Goal: Information Seeking & Learning: Learn about a topic

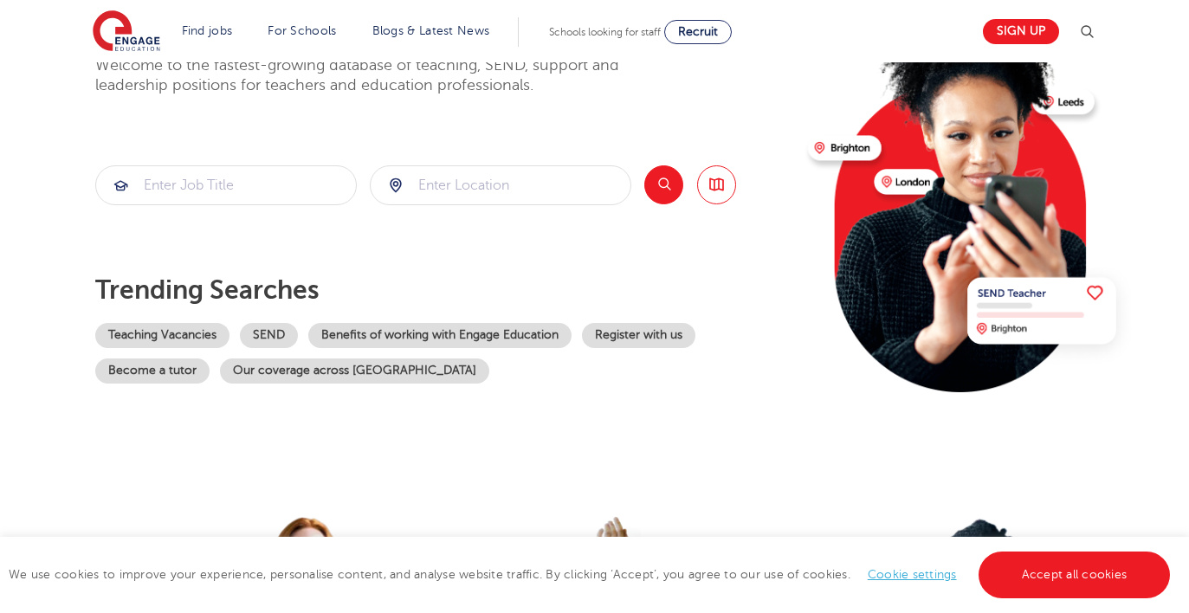
scroll to position [165, 0]
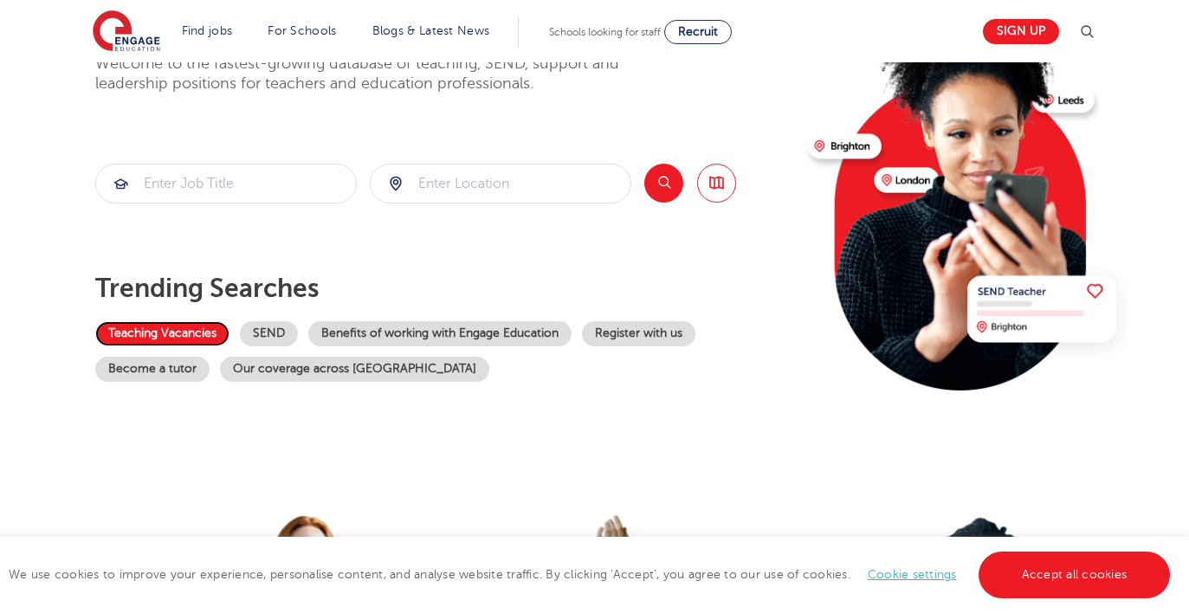
click at [193, 328] on link "Teaching Vacancies" at bounding box center [162, 333] width 134 height 25
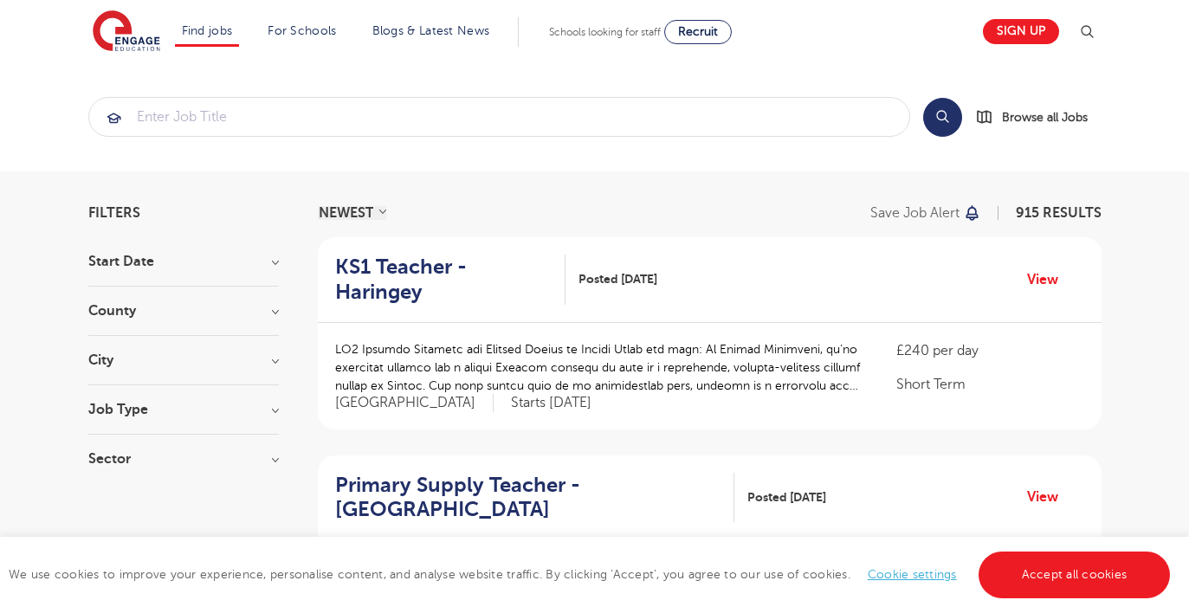
click at [207, 407] on h3 "Job Type" at bounding box center [183, 410] width 191 height 14
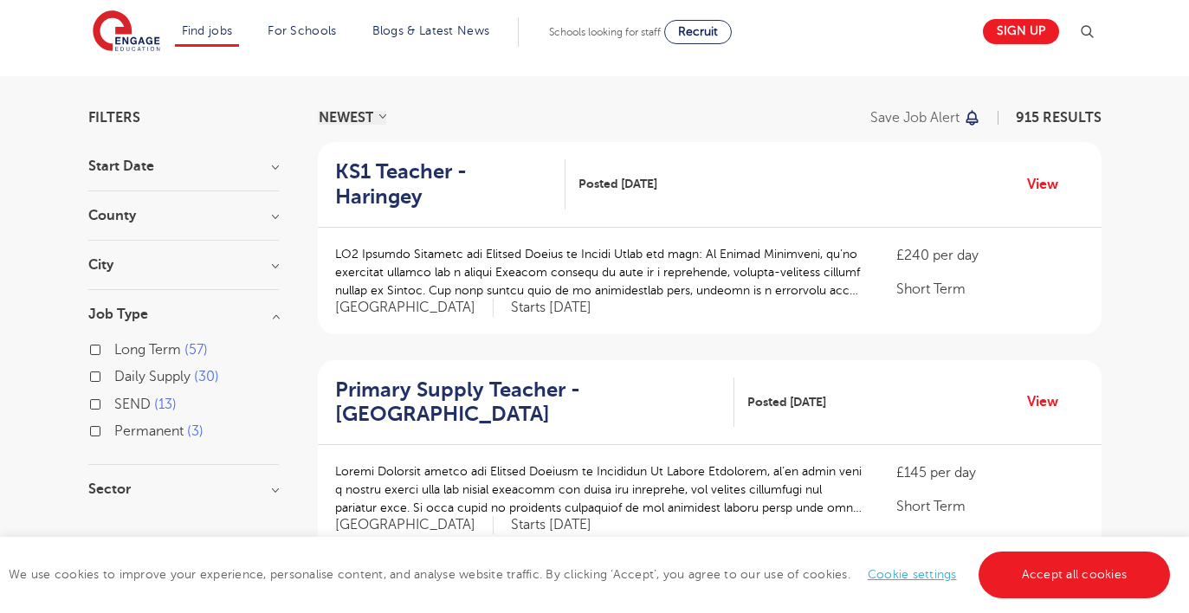
scroll to position [96, 0]
click at [188, 382] on span "Daily Supply" at bounding box center [152, 376] width 76 height 16
click at [126, 379] on input "Daily Supply 30" at bounding box center [119, 373] width 11 height 11
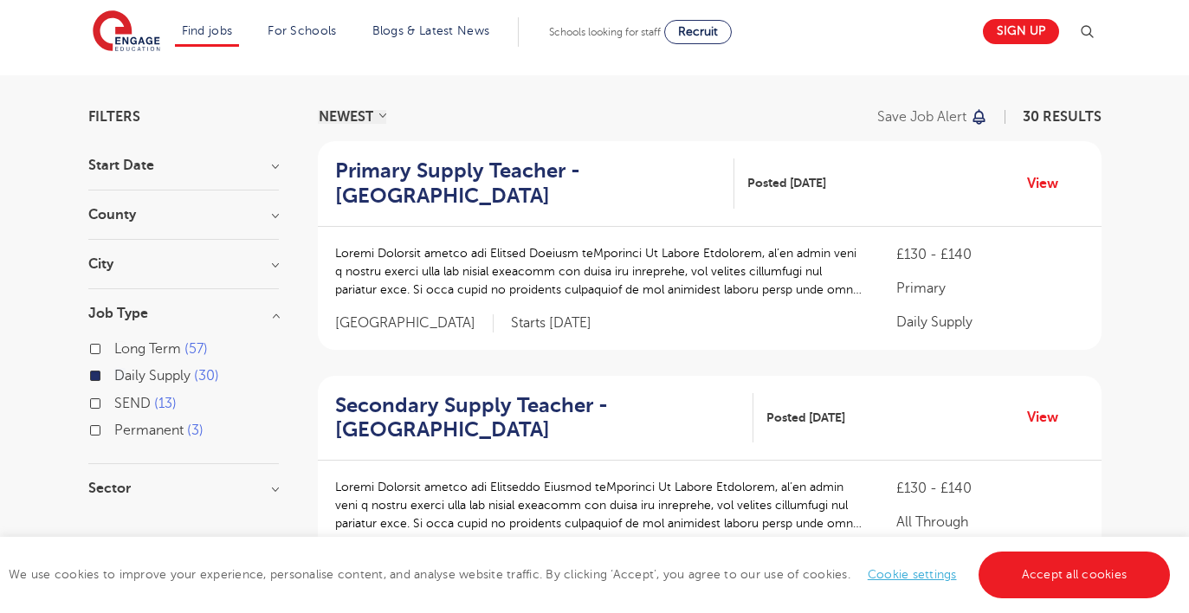
click at [273, 216] on h3 "County" at bounding box center [183, 215] width 191 height 14
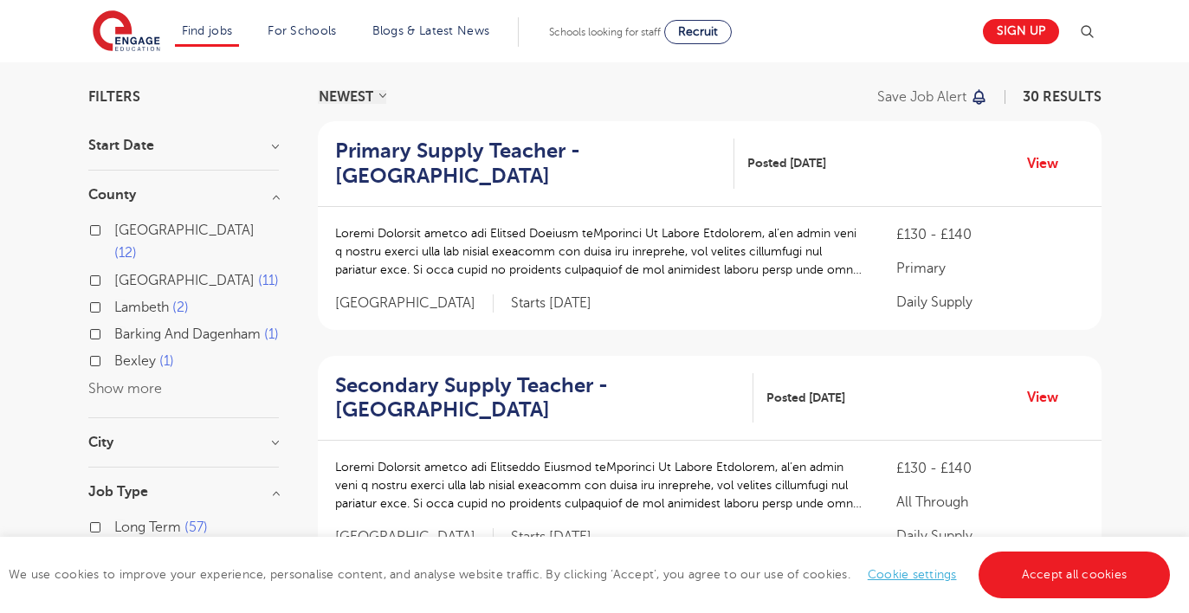
scroll to position [120, 0]
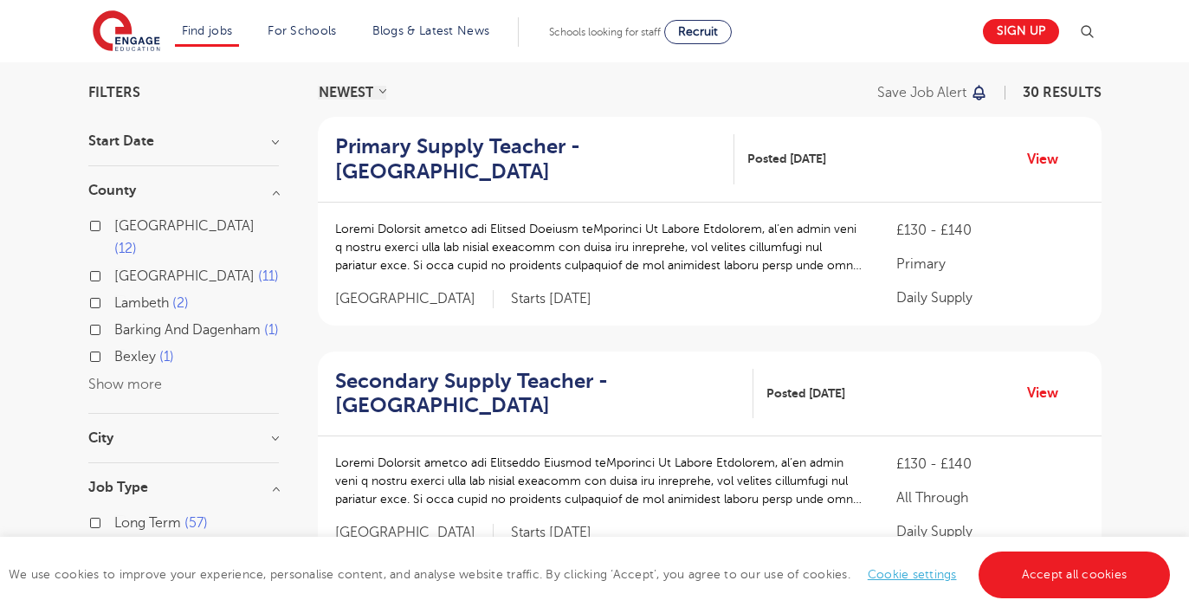
click at [134, 392] on button "Show more" at bounding box center [125, 385] width 74 height 16
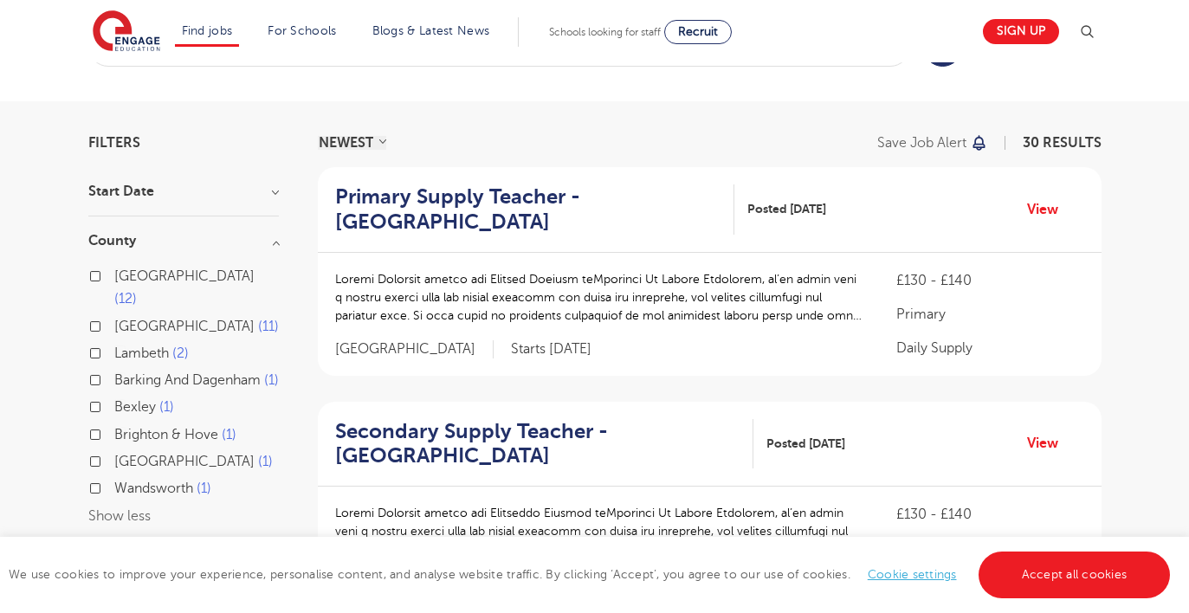
scroll to position [0, 0]
